Goal: Task Accomplishment & Management: Manage account settings

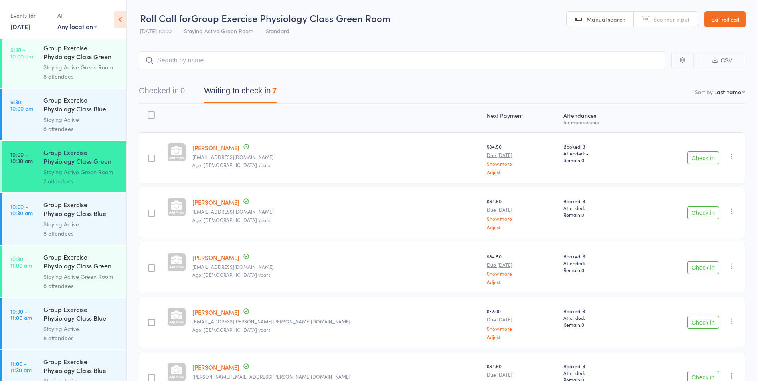
scroll to position [678, 0]
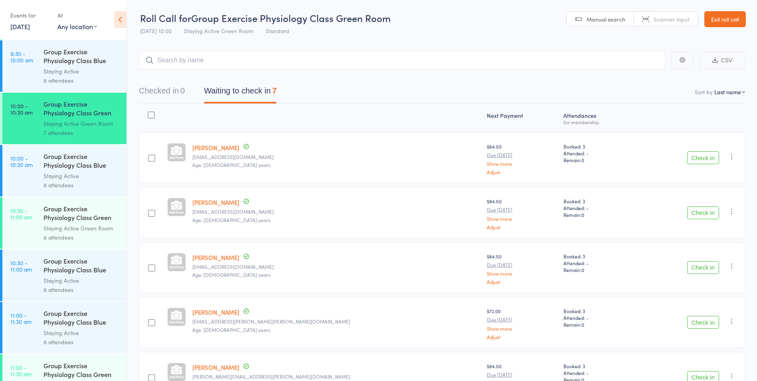
click at [63, 326] on div "Group Exercise Physiology Class Blue Room" at bounding box center [81, 318] width 76 height 20
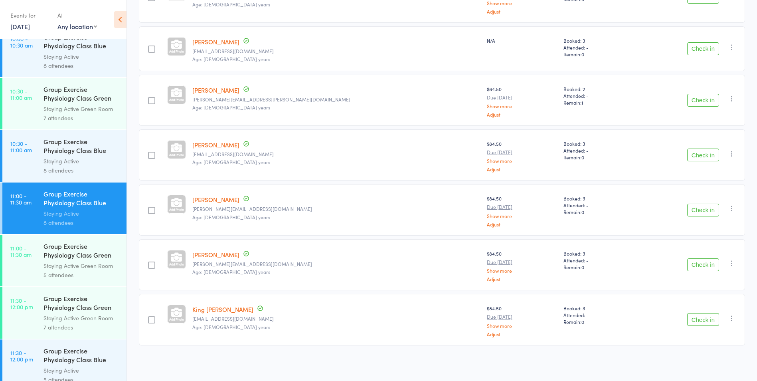
scroll to position [798, 0]
click at [67, 272] on div "5 attendees" at bounding box center [81, 274] width 76 height 9
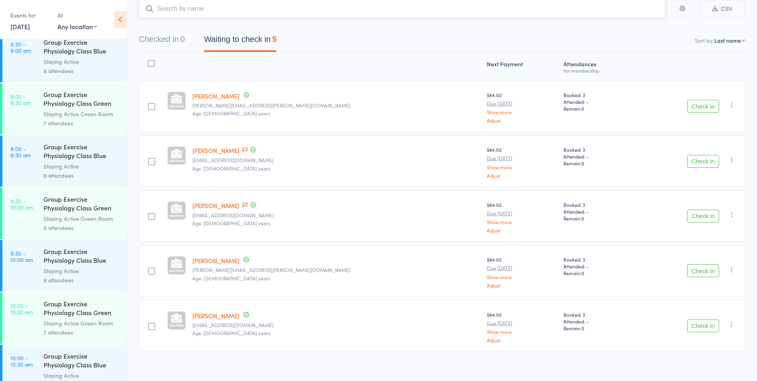
scroll to position [57, 0]
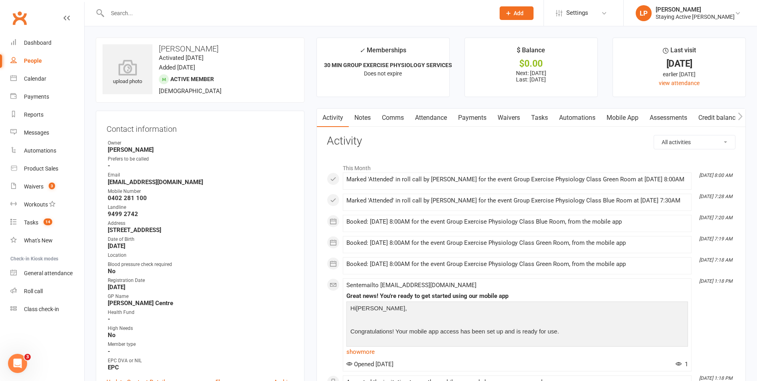
click at [376, 7] on div at bounding box center [292, 13] width 393 height 26
click at [374, 10] on input "text" at bounding box center [297, 13] width 384 height 11
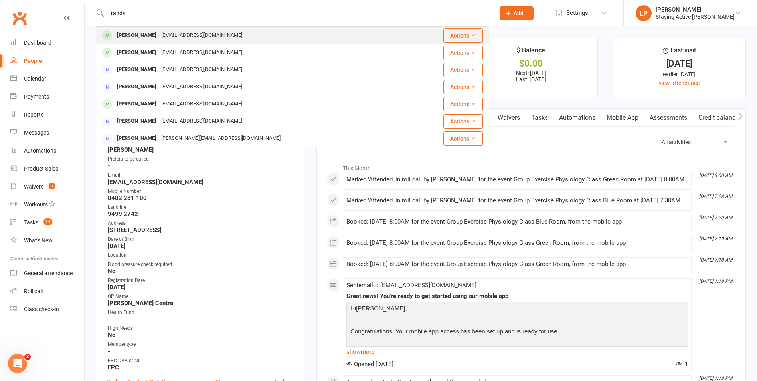
type input "rands"
click at [230, 35] on div "Anne Rands arands@bigpond.net.au" at bounding box center [255, 35] width 316 height 16
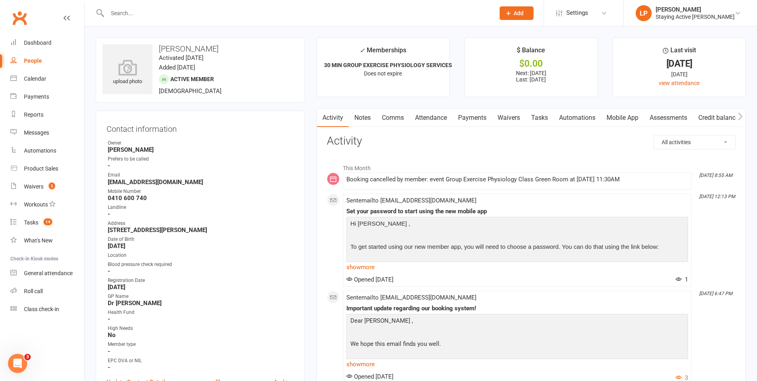
click at [437, 120] on link "Attendance" at bounding box center [430, 118] width 43 height 18
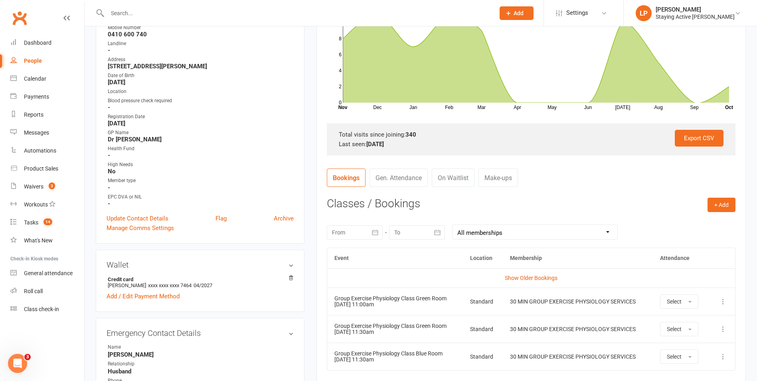
scroll to position [239, 0]
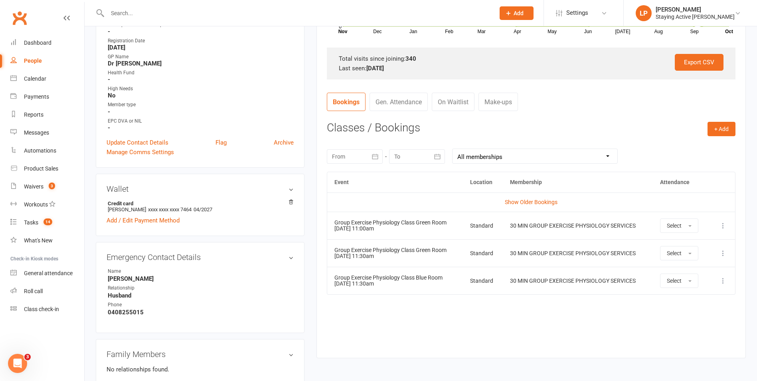
click at [209, 11] on input "text" at bounding box center [297, 13] width 384 height 11
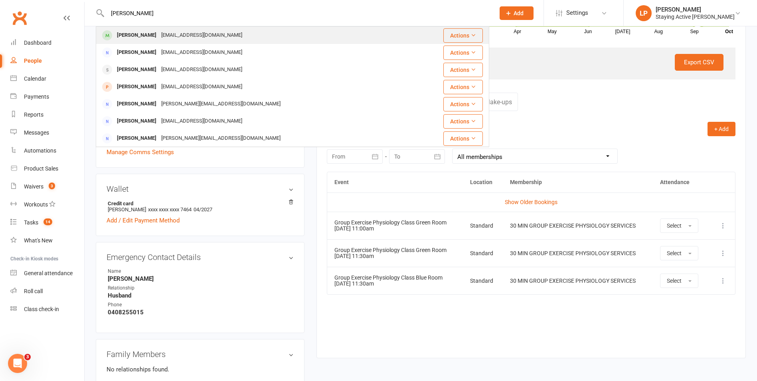
type input "perry"
click at [197, 36] on div "sanperr47@yahoo.com" at bounding box center [202, 36] width 86 height 12
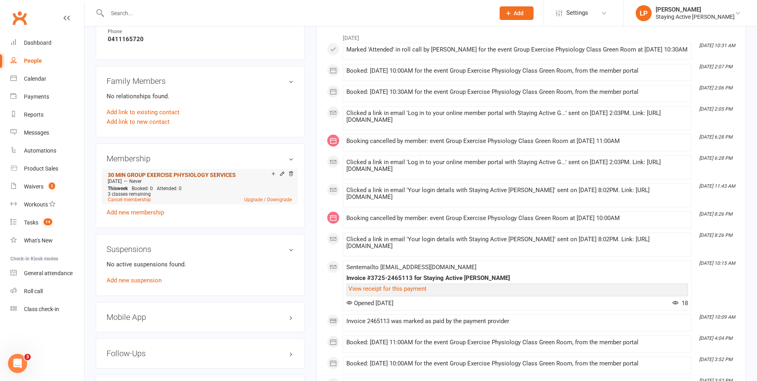
scroll to position [558, 0]
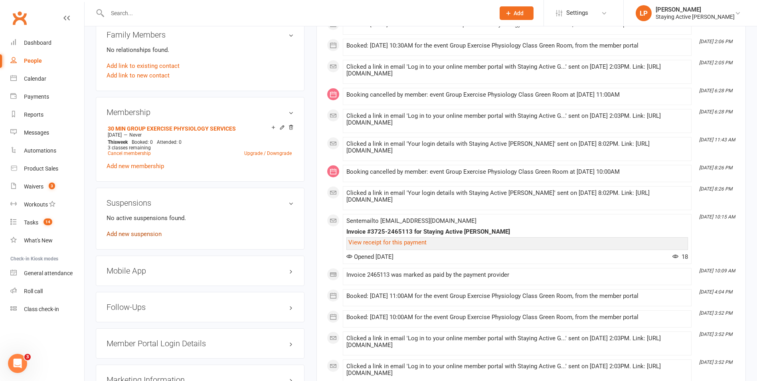
click at [147, 232] on link "Add new suspension" at bounding box center [134, 233] width 55 height 7
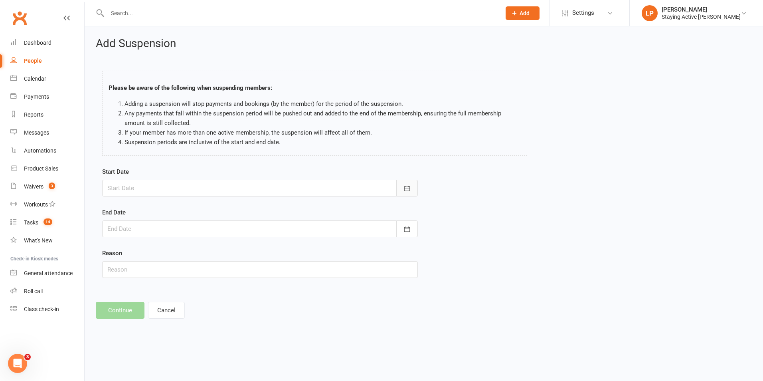
click at [403, 187] on button "button" at bounding box center [407, 188] width 22 height 17
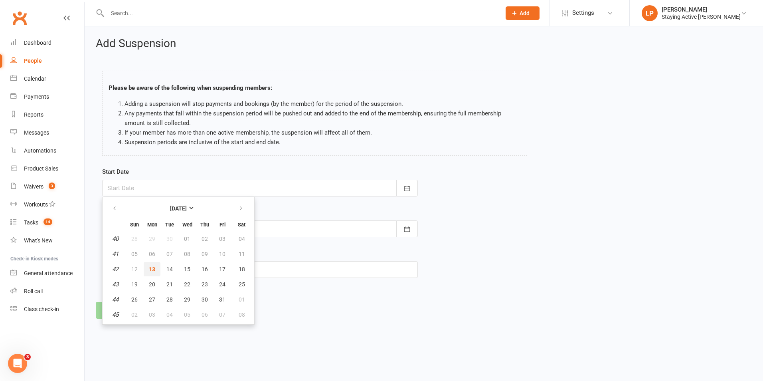
click at [153, 267] on span "13" at bounding box center [152, 269] width 6 height 6
type input "13 Oct 2025"
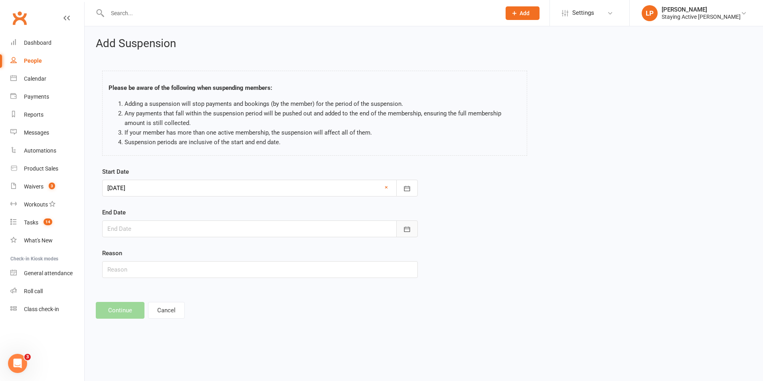
click at [410, 225] on icon "button" at bounding box center [407, 229] width 8 height 8
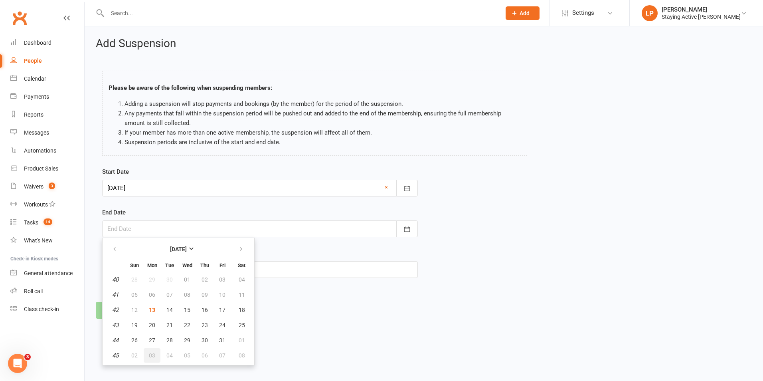
click at [150, 352] on span "03" at bounding box center [152, 355] width 6 height 6
type input "03 Nov 2025"
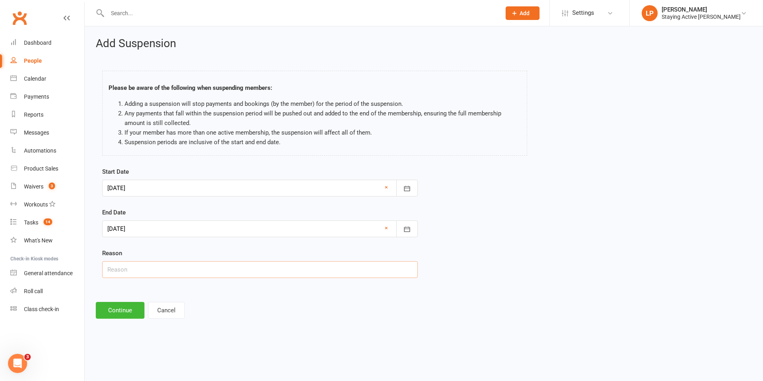
click at [127, 272] on input "text" at bounding box center [260, 269] width 316 height 17
type input "L"
type input "Brother passed away - taking a few weeks off."
click at [113, 306] on button "Continue" at bounding box center [120, 310] width 49 height 17
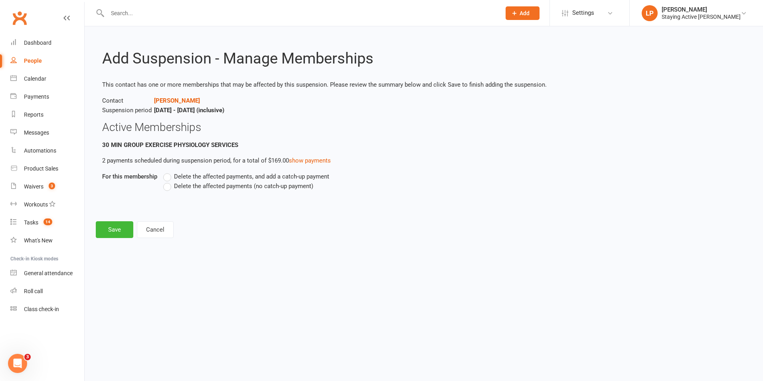
click at [166, 189] on label "Delete the affected payments (no catch-up payment)" at bounding box center [238, 186] width 150 height 10
click at [166, 181] on input "Delete the affected payments (no catch-up payment)" at bounding box center [165, 181] width 5 height 0
click at [315, 163] on link "show payments" at bounding box center [310, 160] width 42 height 7
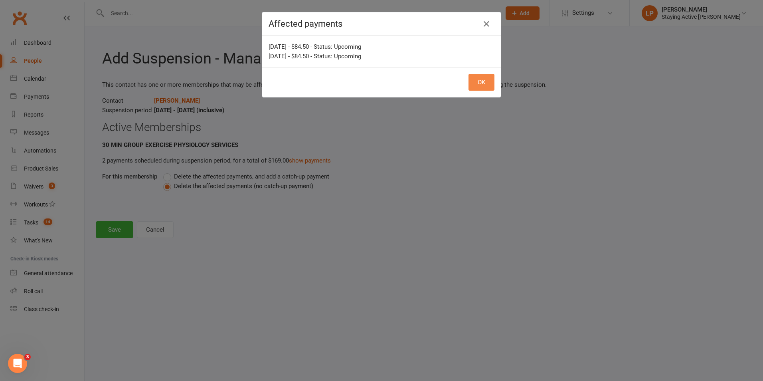
click at [488, 81] on button "OK" at bounding box center [481, 82] width 26 height 17
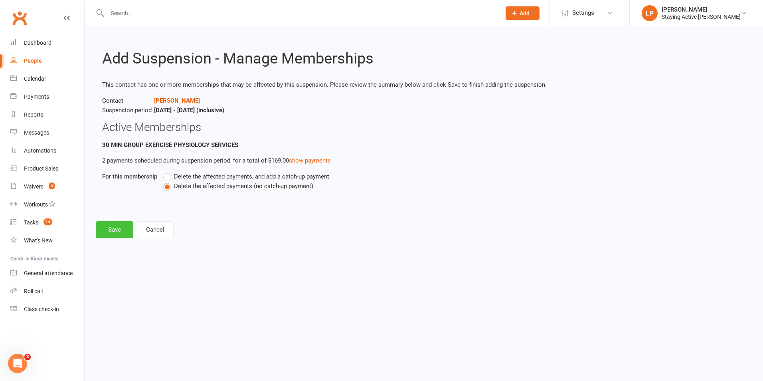
click at [106, 229] on button "Save" at bounding box center [114, 229] width 37 height 17
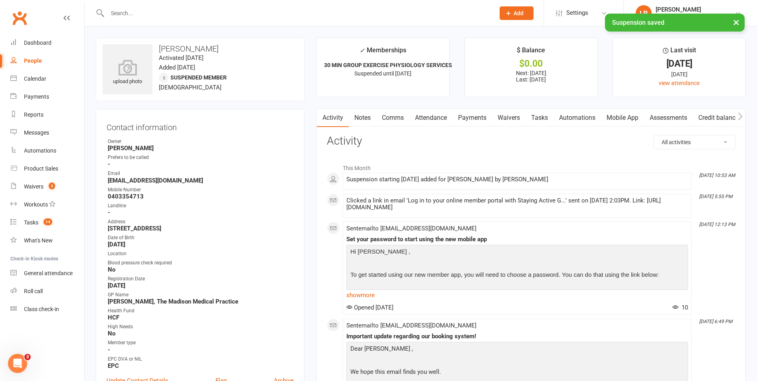
click at [475, 112] on link "Payments" at bounding box center [471, 118] width 39 height 18
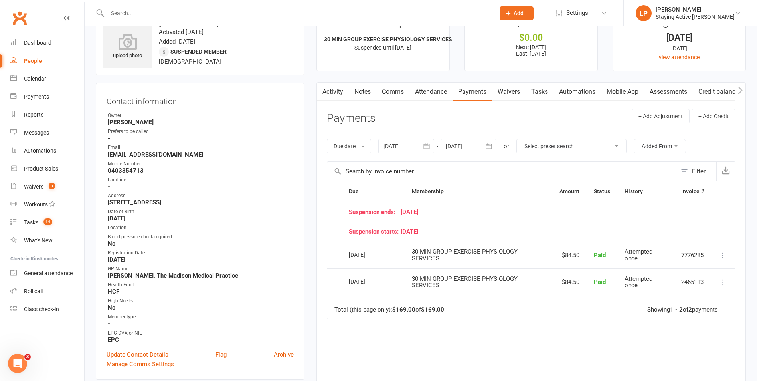
scroll to position [40, 0]
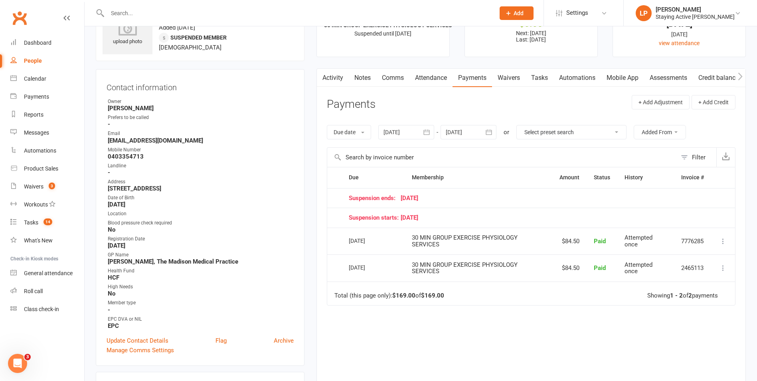
click at [471, 132] on div at bounding box center [468, 132] width 56 height 14
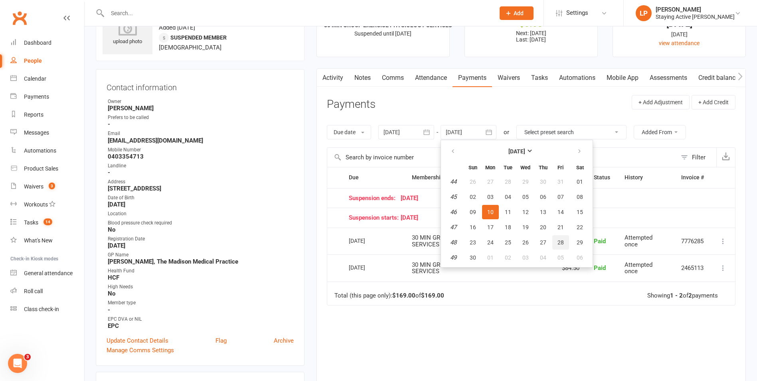
click at [558, 240] on span "28" at bounding box center [560, 242] width 6 height 6
type input "28 Nov 2025"
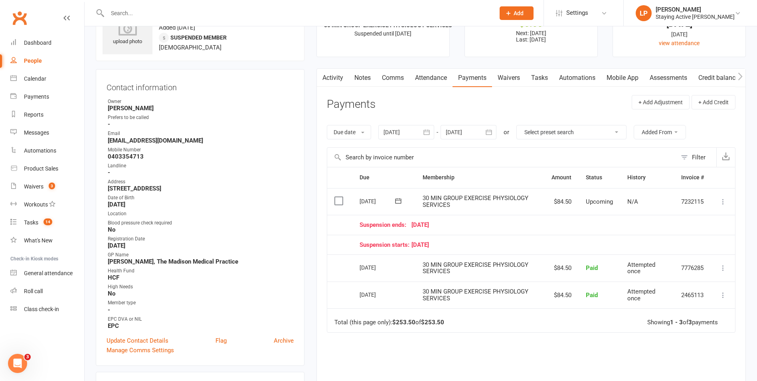
click at [399, 204] on icon at bounding box center [398, 201] width 8 height 8
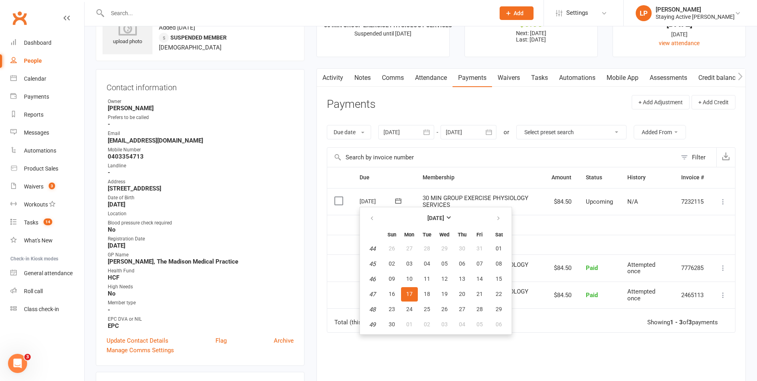
click at [570, 226] on div "Suspension ends: 03 November 25" at bounding box center [531, 224] width 344 height 7
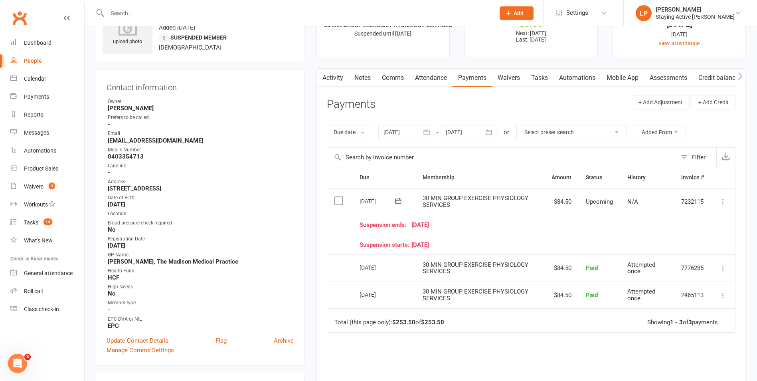
click at [723, 201] on icon at bounding box center [723, 201] width 8 height 8
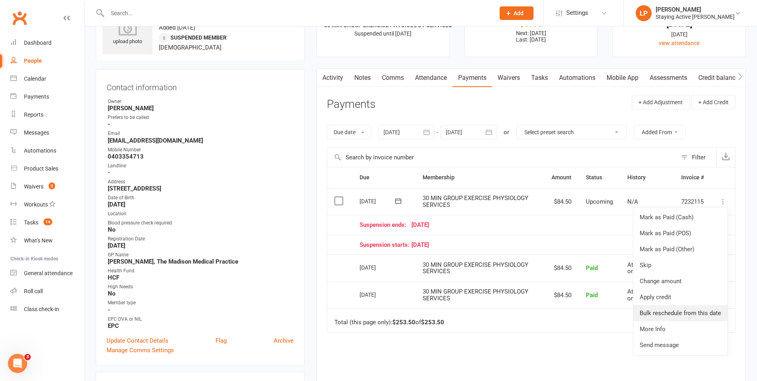
click at [660, 310] on link "Bulk reschedule from this date" at bounding box center [680, 313] width 94 height 16
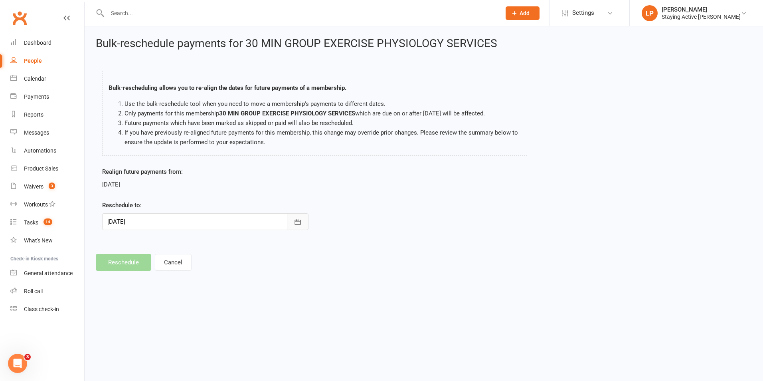
click at [298, 227] on button "button" at bounding box center [298, 221] width 22 height 17
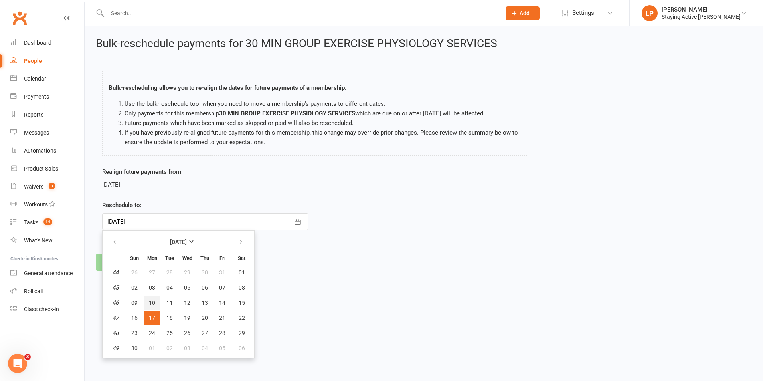
click at [150, 304] on span "10" at bounding box center [152, 302] width 6 height 6
type input "10 Nov 2025"
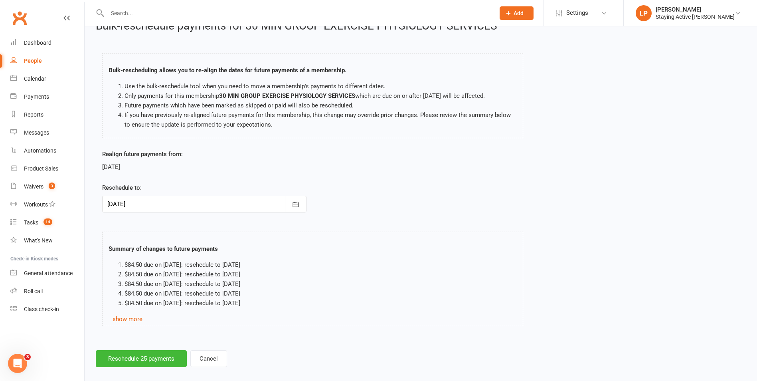
scroll to position [26, 0]
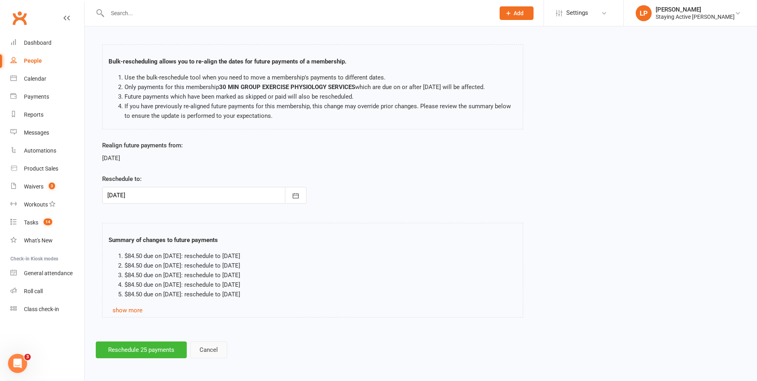
click at [201, 351] on button "Cancel" at bounding box center [208, 349] width 37 height 17
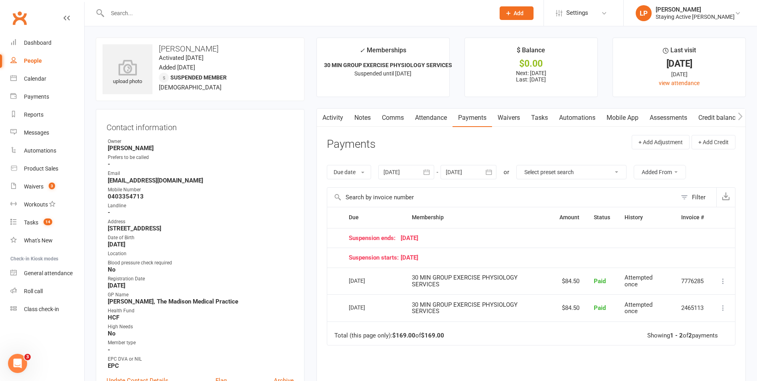
click at [468, 176] on div at bounding box center [468, 172] width 56 height 14
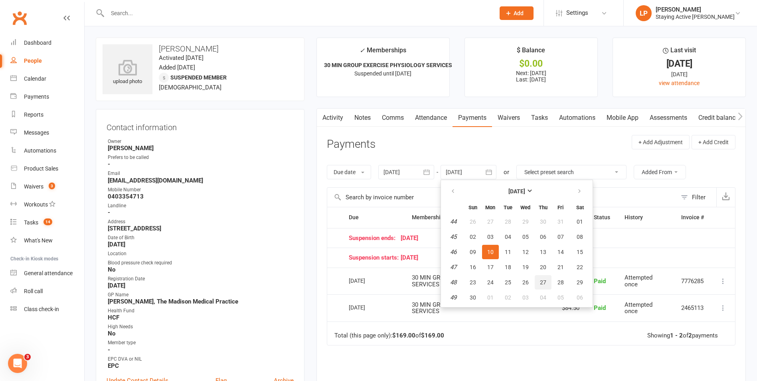
click at [545, 278] on button "27" at bounding box center [543, 282] width 17 height 14
type input "27 Nov 2025"
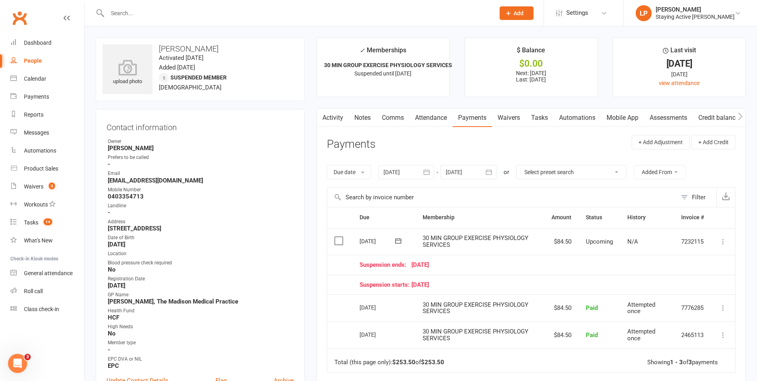
click at [519, 197] on input "text" at bounding box center [501, 196] width 349 height 19
click at [724, 244] on icon at bounding box center [723, 241] width 8 height 8
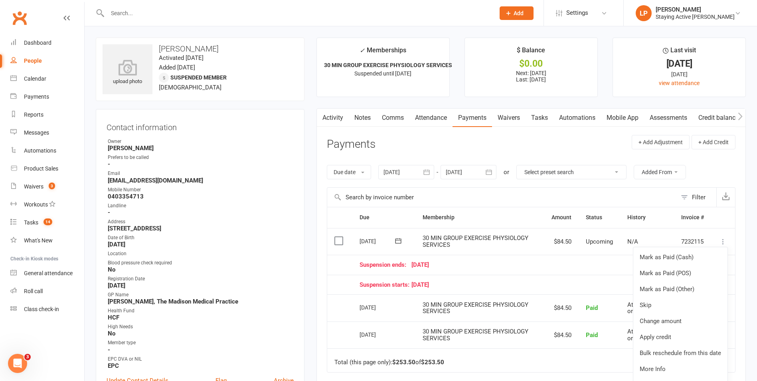
click at [509, 281] on div "Suspension starts: 13 October 25" at bounding box center [531, 284] width 344 height 7
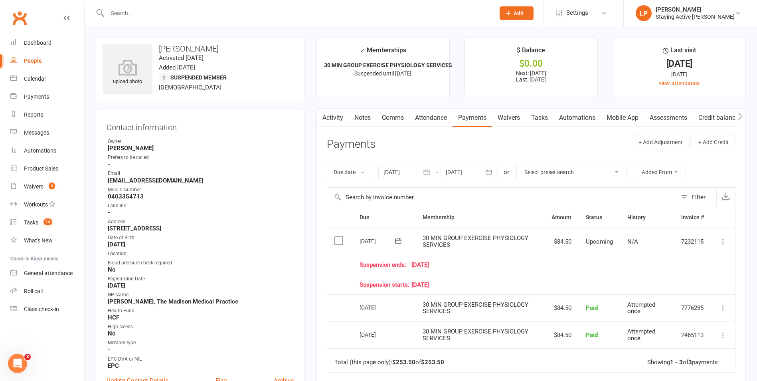
click at [367, 114] on link "Notes" at bounding box center [363, 118] width 28 height 18
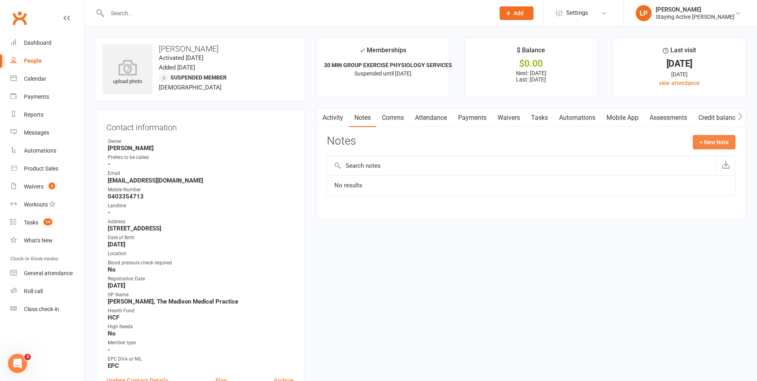
click at [722, 144] on button "+ New Note" at bounding box center [714, 142] width 43 height 14
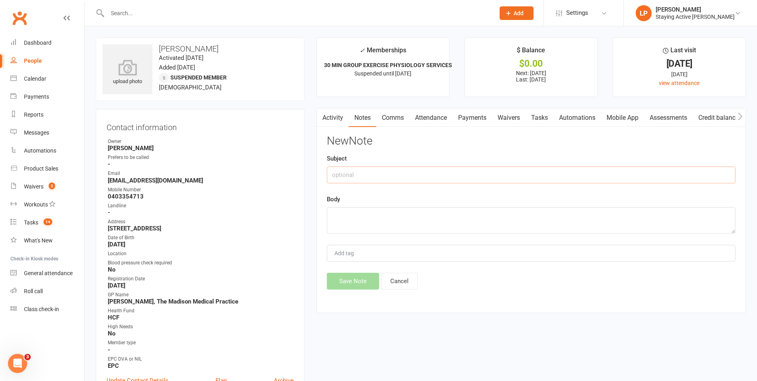
click at [472, 172] on input "text" at bounding box center [531, 174] width 408 height 17
type input "Suspension - LP"
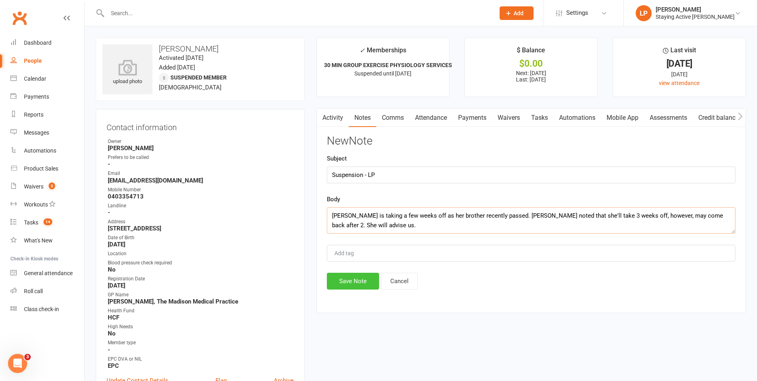
type textarea "Sandra is taking a few weeks off as her brother recently passed. Sandra noted t…"
click at [336, 279] on button "Save Note" at bounding box center [353, 280] width 52 height 17
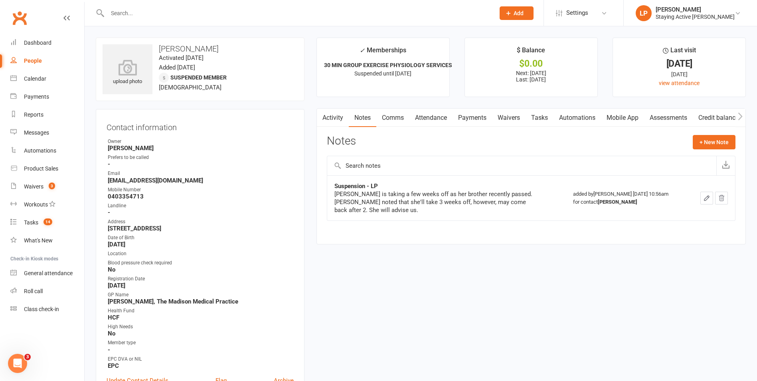
click at [455, 142] on div "Notes + New Note" at bounding box center [531, 145] width 408 height 21
click at [127, 14] on input "text" at bounding box center [297, 13] width 384 height 11
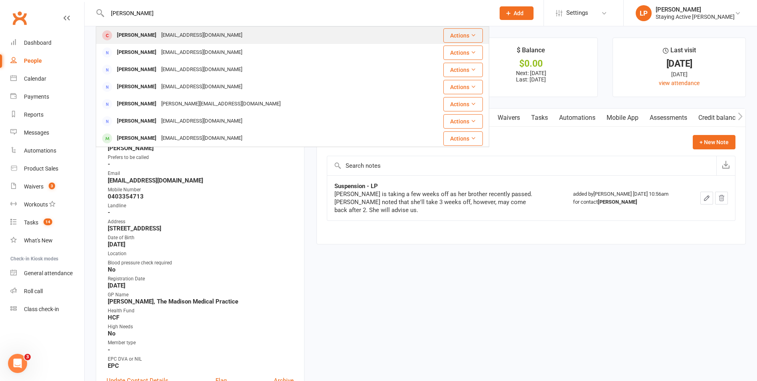
type input "goldrick"
click at [127, 35] on div "Richard Goldrick" at bounding box center [136, 36] width 44 height 12
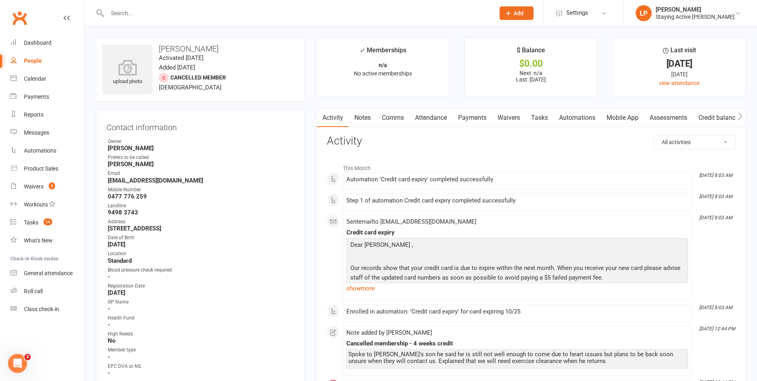
click at [363, 116] on link "Notes" at bounding box center [363, 118] width 28 height 18
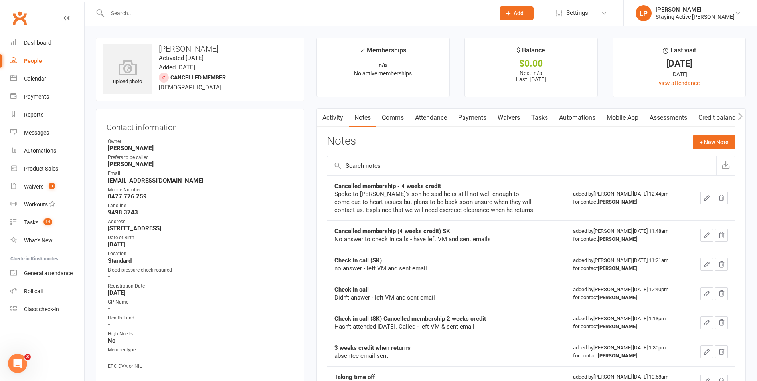
click at [372, 103] on main "✓ Memberships n/a No active memberships $ Balance $0.00 Next: n/a Last: 12 Aug …" at bounding box center [530, 300] width 441 height 526
click at [426, 139] on div "Notes + New Note" at bounding box center [531, 145] width 408 height 21
click at [424, 142] on div "Notes + New Note" at bounding box center [531, 145] width 408 height 21
click at [423, 136] on div "Notes + New Note" at bounding box center [531, 145] width 408 height 21
